Goal: Task Accomplishment & Management: Manage account settings

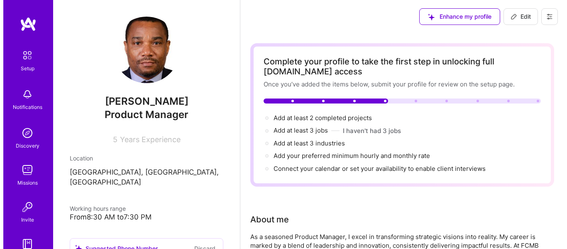
scroll to position [850, 0]
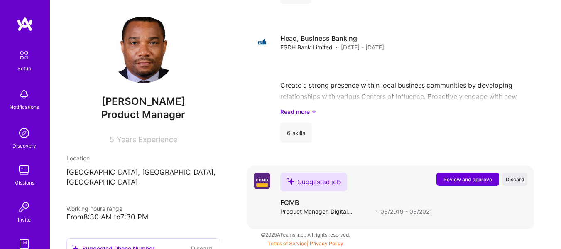
click at [470, 181] on span "Review and approve" at bounding box center [467, 179] width 49 height 7
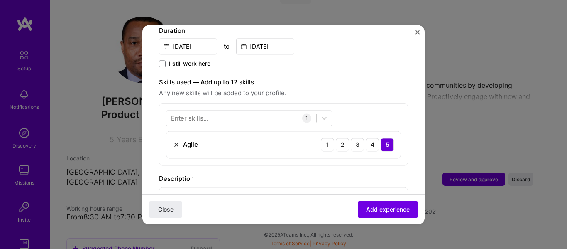
scroll to position [246, 0]
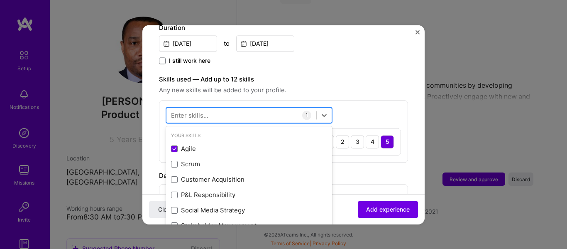
click at [293, 108] on div at bounding box center [241, 115] width 150 height 14
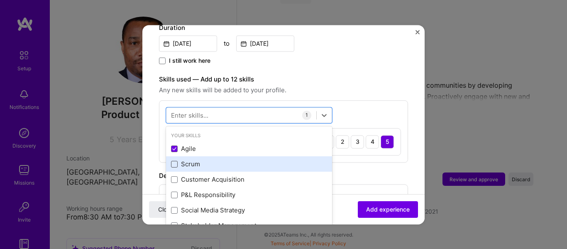
click at [176, 161] on span at bounding box center [174, 164] width 7 height 7
click at [0, 0] on input "checkbox" at bounding box center [0, 0] width 0 height 0
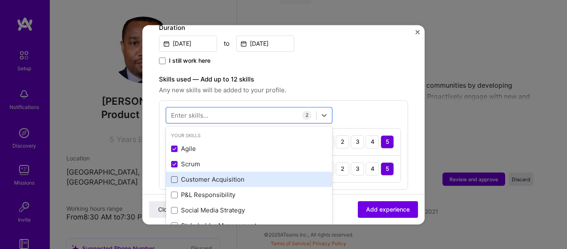
click at [174, 176] on span at bounding box center [174, 179] width 7 height 7
click at [0, 0] on input "checkbox" at bounding box center [0, 0] width 0 height 0
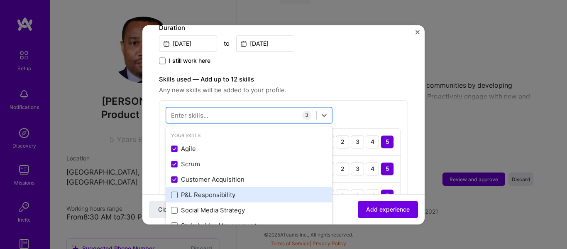
click at [176, 191] on span at bounding box center [174, 194] width 7 height 7
click at [0, 0] on input "checkbox" at bounding box center [0, 0] width 0 height 0
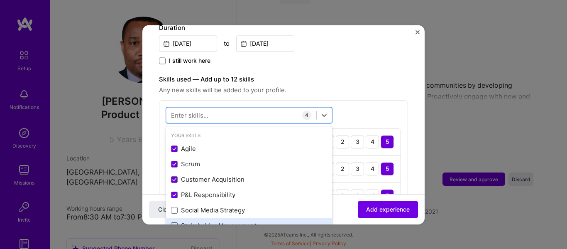
click at [175, 222] on span at bounding box center [174, 225] width 7 height 7
click at [0, 0] on input "checkbox" at bounding box center [0, 0] width 0 height 0
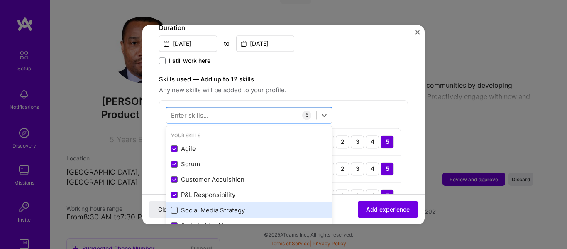
click at [173, 207] on span at bounding box center [174, 210] width 7 height 7
click at [0, 0] on input "checkbox" at bounding box center [0, 0] width 0 height 0
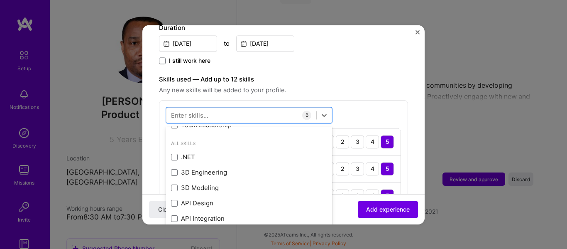
scroll to position [69, 0]
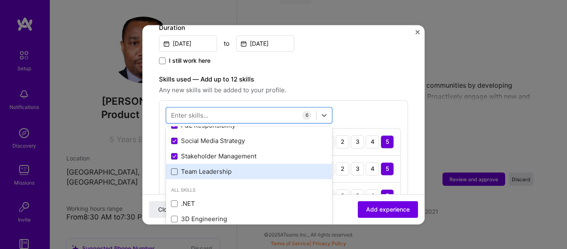
click at [175, 168] on span at bounding box center [174, 171] width 7 height 7
click at [0, 0] on input "checkbox" at bounding box center [0, 0] width 0 height 0
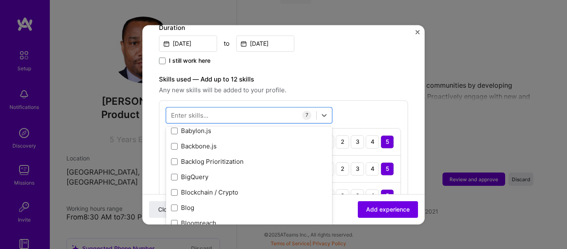
scroll to position [856, 0]
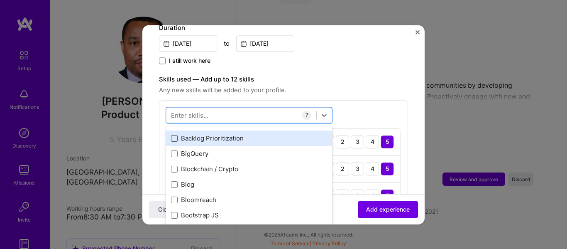
click at [174, 135] on span at bounding box center [174, 138] width 7 height 7
click at [0, 0] on input "checkbox" at bounding box center [0, 0] width 0 height 0
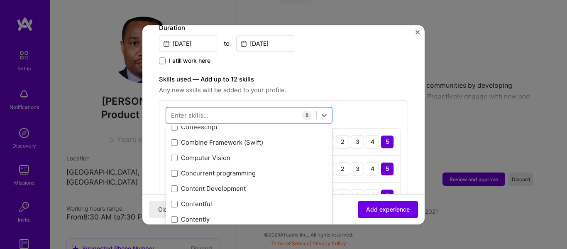
scroll to position [1213, 0]
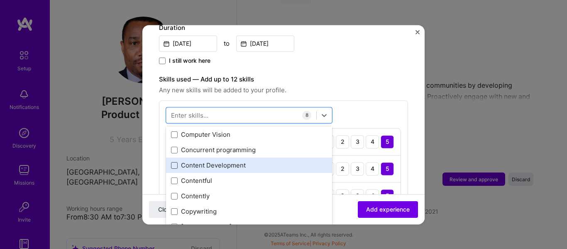
click at [173, 162] on span at bounding box center [174, 165] width 7 height 7
click at [0, 0] on input "checkbox" at bounding box center [0, 0] width 0 height 0
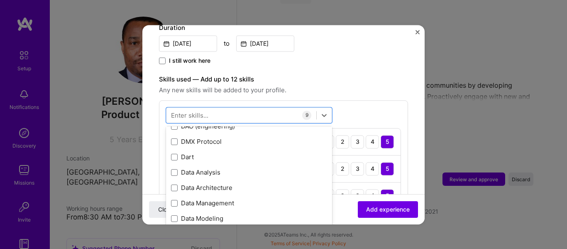
scroll to position [1398, 0]
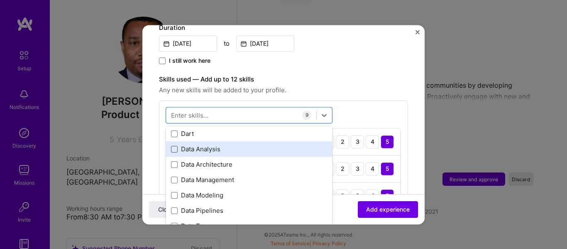
click at [173, 146] on span at bounding box center [174, 149] width 7 height 7
click at [0, 0] on input "checkbox" at bounding box center [0, 0] width 0 height 0
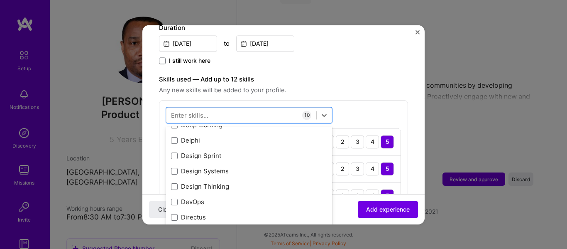
scroll to position [1629, 0]
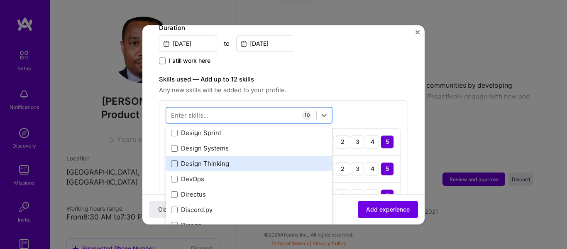
click at [173, 160] on span at bounding box center [174, 163] width 7 height 7
click at [0, 0] on input "checkbox" at bounding box center [0, 0] width 0 height 0
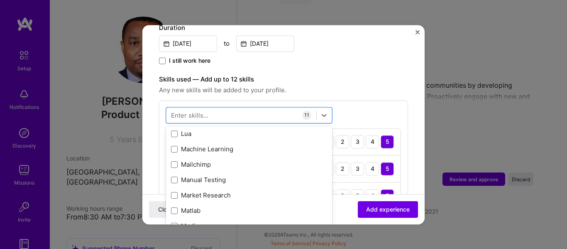
scroll to position [3110, 0]
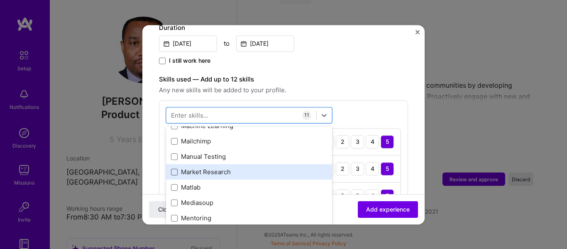
click at [173, 168] on span at bounding box center [174, 171] width 7 height 7
click at [0, 0] on input "checkbox" at bounding box center [0, 0] width 0 height 0
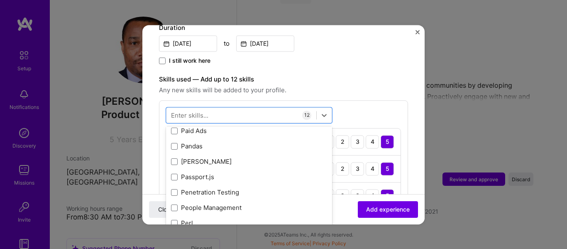
scroll to position [3665, 0]
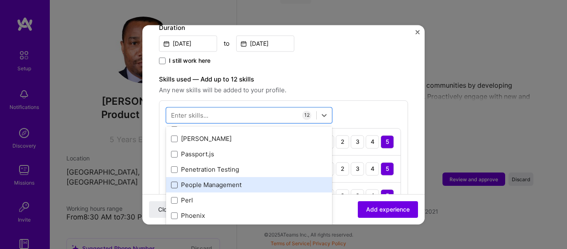
click at [176, 181] on span at bounding box center [174, 184] width 7 height 7
click at [0, 0] on input "checkbox" at bounding box center [0, 0] width 0 height 0
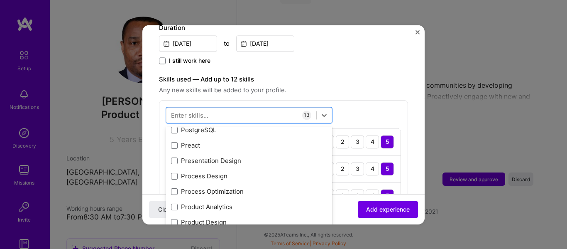
scroll to position [3851, 0]
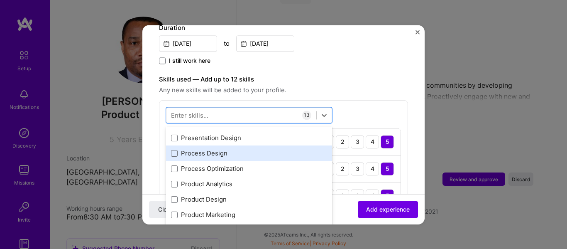
click at [175, 150] on label at bounding box center [174, 153] width 7 height 7
click at [0, 0] on input "checkbox" at bounding box center [0, 0] width 0 height 0
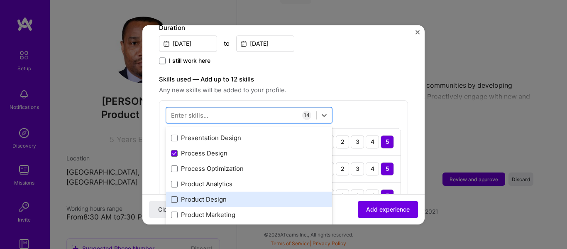
click at [175, 196] on span at bounding box center [174, 199] width 7 height 7
click at [0, 0] on input "checkbox" at bounding box center [0, 0] width 0 height 0
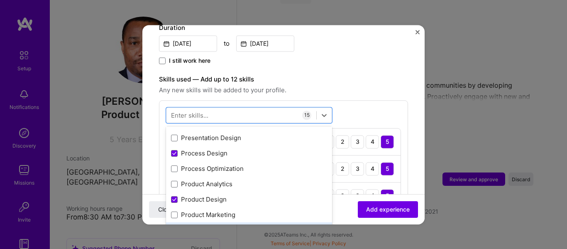
click at [174, 227] on span at bounding box center [174, 230] width 7 height 7
click at [0, 0] on input "checkbox" at bounding box center [0, 0] width 0 height 0
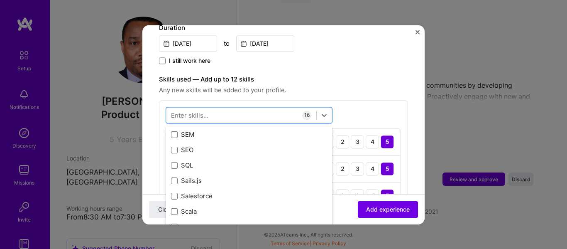
scroll to position [4545, 0]
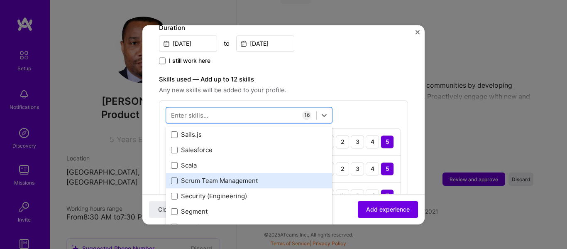
click at [175, 177] on span at bounding box center [174, 180] width 7 height 7
click at [0, 0] on input "checkbox" at bounding box center [0, 0] width 0 height 0
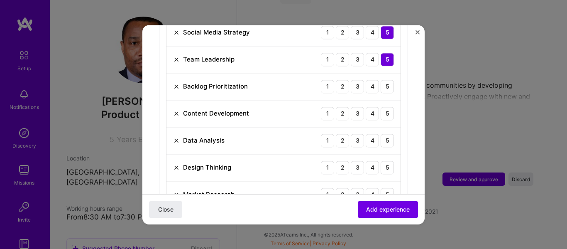
scroll to position [466, 0]
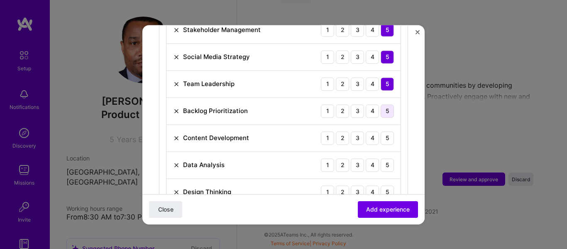
click at [384, 104] on div "5" at bounding box center [387, 110] width 13 height 13
click at [381, 131] on div "5" at bounding box center [387, 137] width 13 height 13
click at [381, 158] on div "5" at bounding box center [387, 164] width 13 height 13
click at [381, 185] on div "5" at bounding box center [387, 191] width 13 height 13
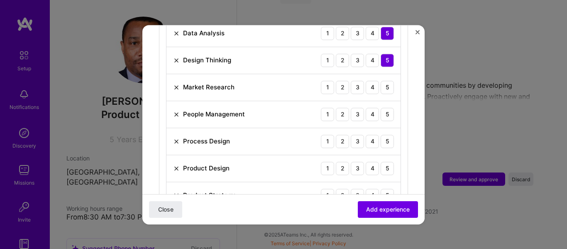
scroll to position [603, 0]
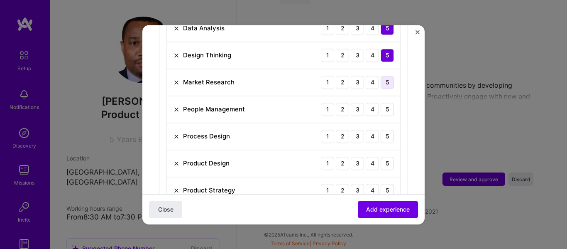
click at [385, 76] on div "5" at bounding box center [387, 82] width 13 height 13
click at [381, 102] on div "5" at bounding box center [387, 108] width 13 height 13
click at [381, 129] on div "5" at bounding box center [387, 135] width 13 height 13
click at [381, 156] on div "5" at bounding box center [387, 162] width 13 height 13
click at [381, 183] on div "5" at bounding box center [387, 189] width 13 height 13
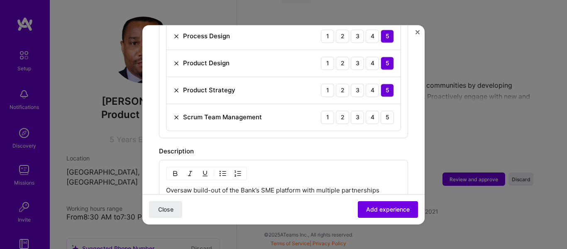
scroll to position [712, 0]
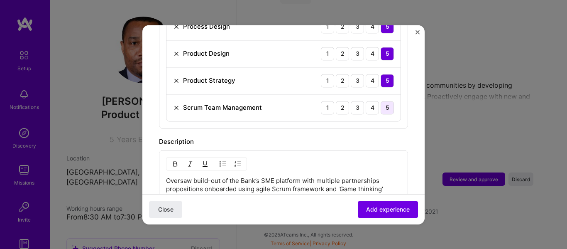
click at [381, 101] on div "5" at bounding box center [387, 107] width 13 height 13
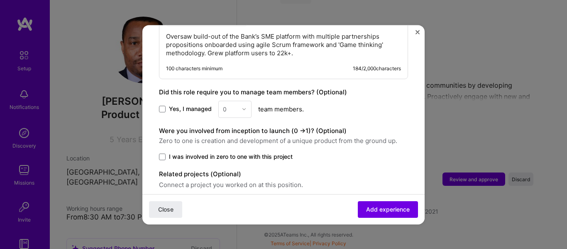
scroll to position [863, 0]
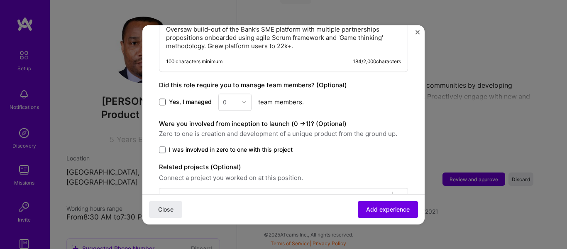
click at [162, 98] on span at bounding box center [162, 101] width 7 height 7
click at [0, 0] on input "Yes, I managed" at bounding box center [0, 0] width 0 height 0
click at [242, 99] on img at bounding box center [244, 101] width 5 height 5
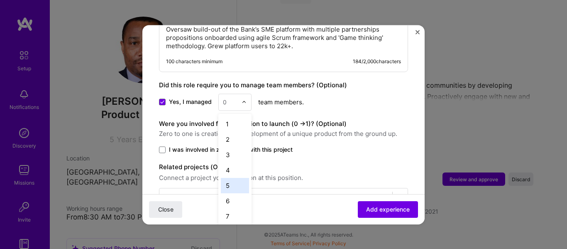
click at [232, 178] on div "5" at bounding box center [235, 185] width 28 height 15
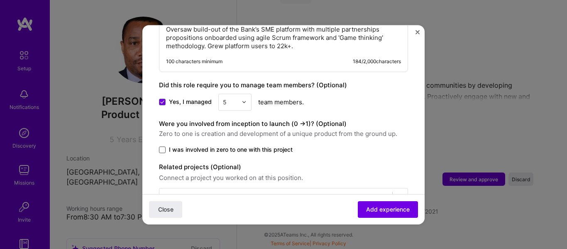
click at [162, 146] on span at bounding box center [162, 149] width 7 height 7
click at [0, 0] on input "I was involved in zero to one with this project" at bounding box center [0, 0] width 0 height 0
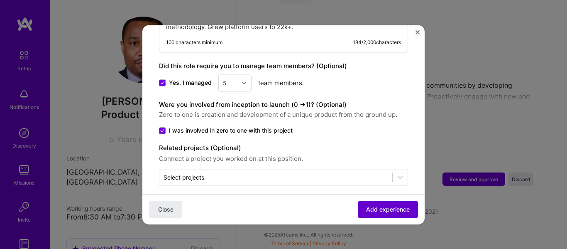
click at [377, 212] on span "Add experience" at bounding box center [388, 209] width 44 height 8
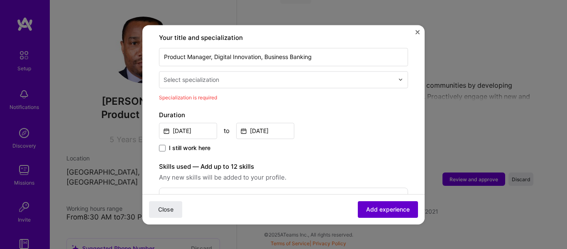
scroll to position [172, 0]
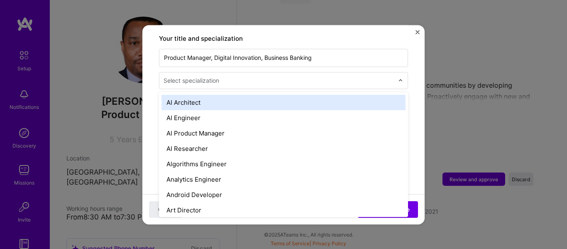
click at [295, 76] on div at bounding box center [279, 80] width 232 height 10
type input "pro"
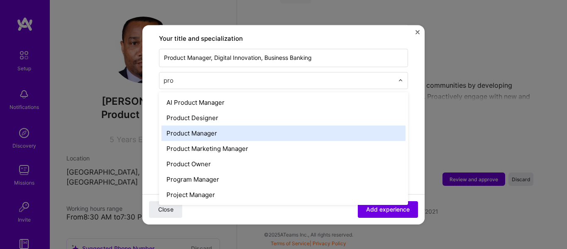
click at [227, 125] on div "Product Manager" at bounding box center [283, 132] width 244 height 15
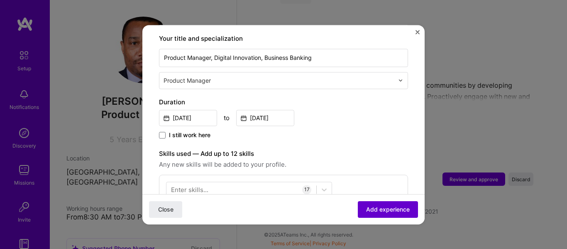
click at [377, 209] on span "Add experience" at bounding box center [388, 209] width 44 height 8
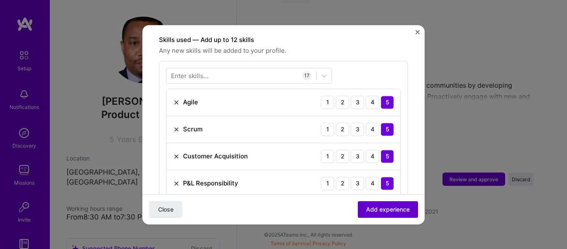
scroll to position [287, 0]
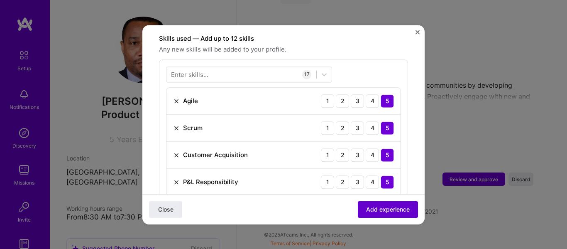
click at [377, 209] on span "Add experience" at bounding box center [388, 209] width 44 height 8
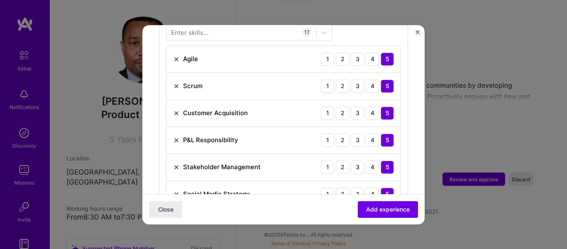
scroll to position [347, 0]
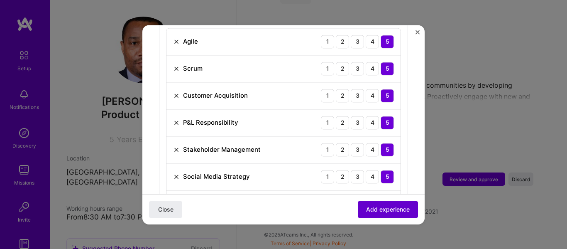
click at [379, 210] on span "Add experience" at bounding box center [388, 209] width 44 height 8
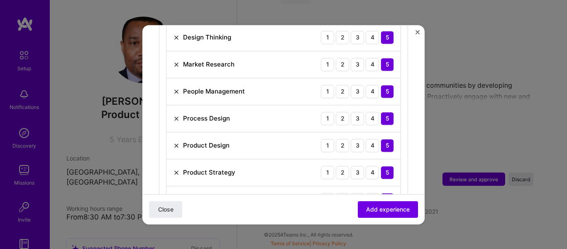
scroll to position [618, 0]
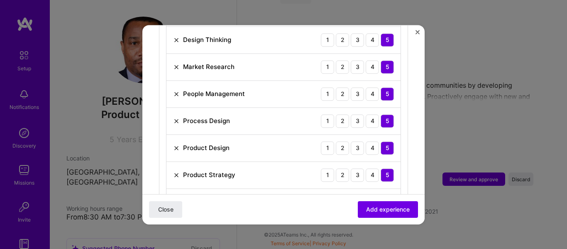
click at [177, 144] on img at bounding box center [176, 147] width 7 height 7
click at [175, 117] on img at bounding box center [176, 120] width 7 height 7
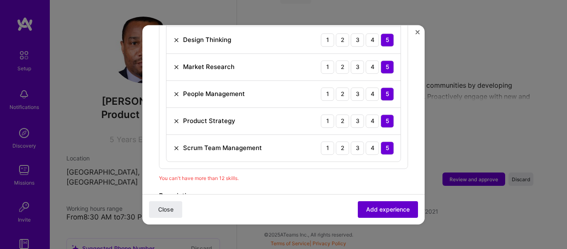
click at [373, 209] on span "Add experience" at bounding box center [388, 209] width 44 height 8
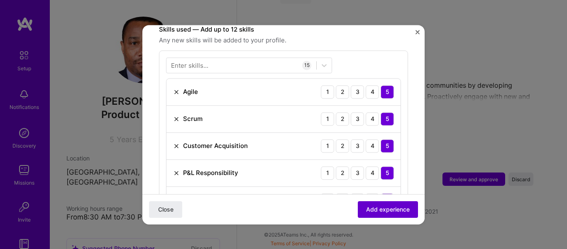
scroll to position [287, 0]
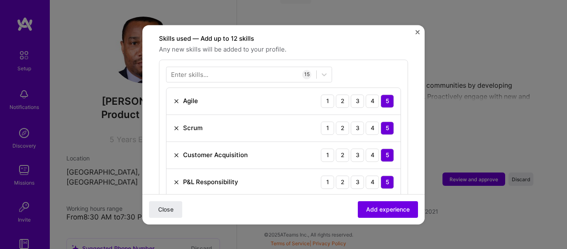
click at [176, 98] on img at bounding box center [176, 101] width 7 height 7
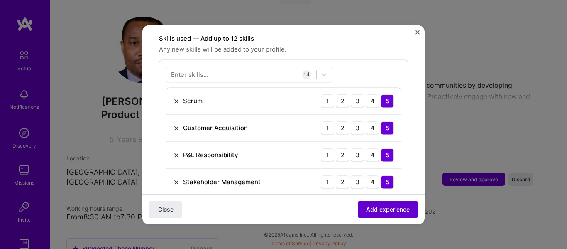
click at [372, 209] on span "Add experience" at bounding box center [388, 209] width 44 height 8
click at [381, 210] on span "Add experience" at bounding box center [388, 209] width 44 height 8
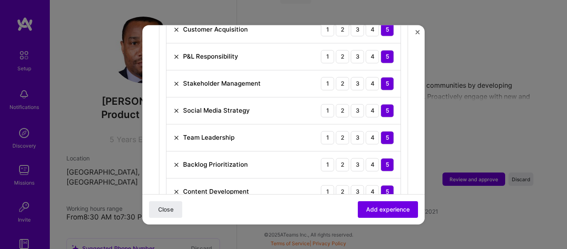
scroll to position [395, 0]
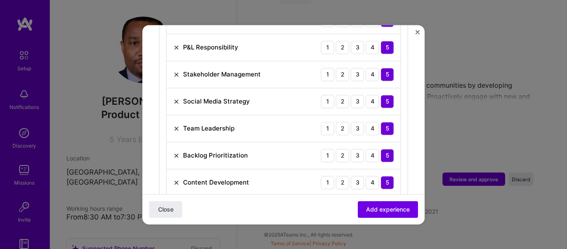
click at [178, 98] on img at bounding box center [176, 101] width 7 height 7
click at [177, 152] on img at bounding box center [176, 155] width 7 height 7
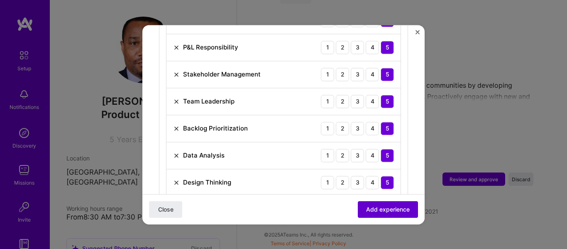
click at [372, 209] on span "Add experience" at bounding box center [388, 209] width 44 height 8
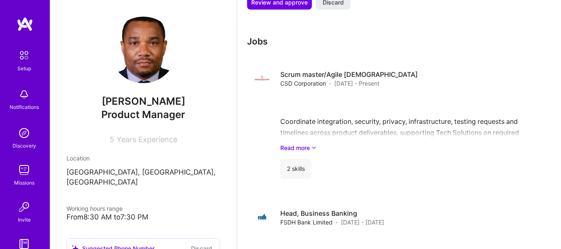
scroll to position [661, 0]
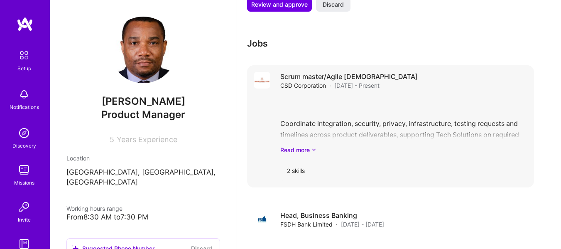
click at [300, 144] on div "Coordinate integration, security, privacy, infrastructure, testing requests and…" at bounding box center [403, 125] width 247 height 58
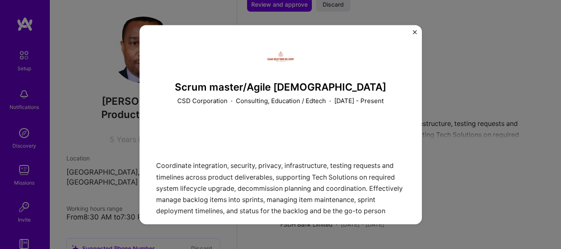
click at [415, 32] on img "Close" at bounding box center [414, 32] width 4 height 4
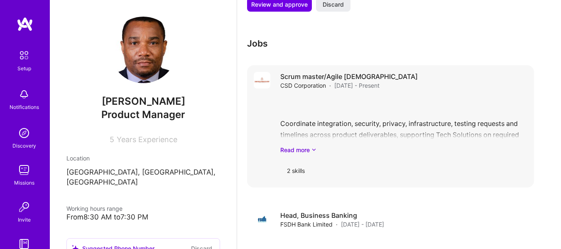
click at [328, 76] on h4 "Scrum master/Agile [DEMOGRAPHIC_DATA]" at bounding box center [348, 76] width 137 height 9
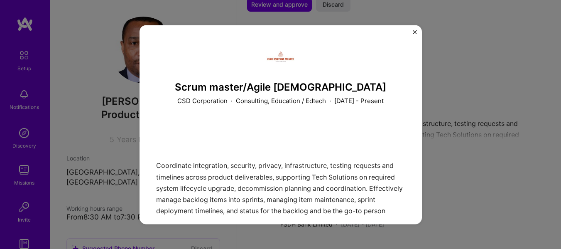
click at [414, 32] on img "Close" at bounding box center [414, 32] width 4 height 4
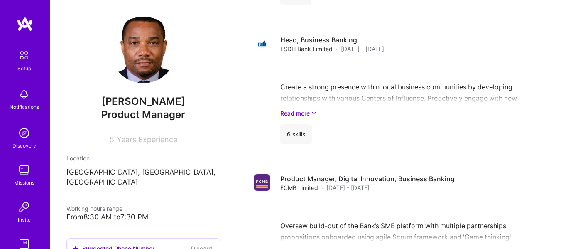
scroll to position [896, 0]
